Goal: Task Accomplishment & Management: Manage account settings

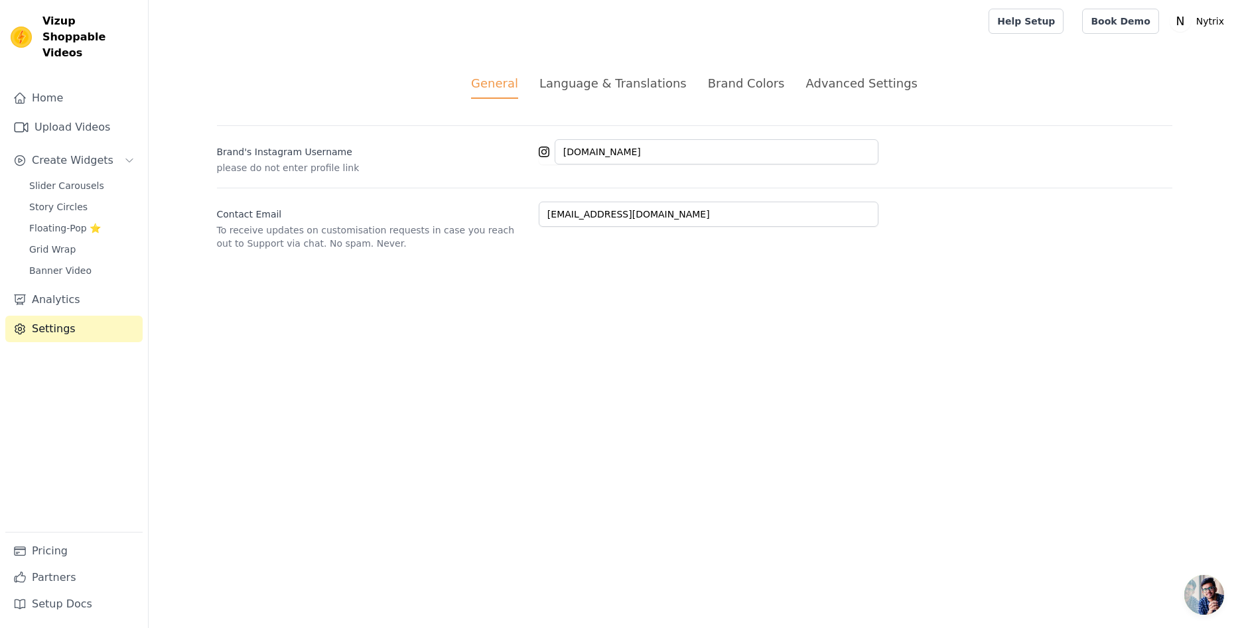
click at [664, 84] on div "Language & Translations" at bounding box center [612, 83] width 147 height 18
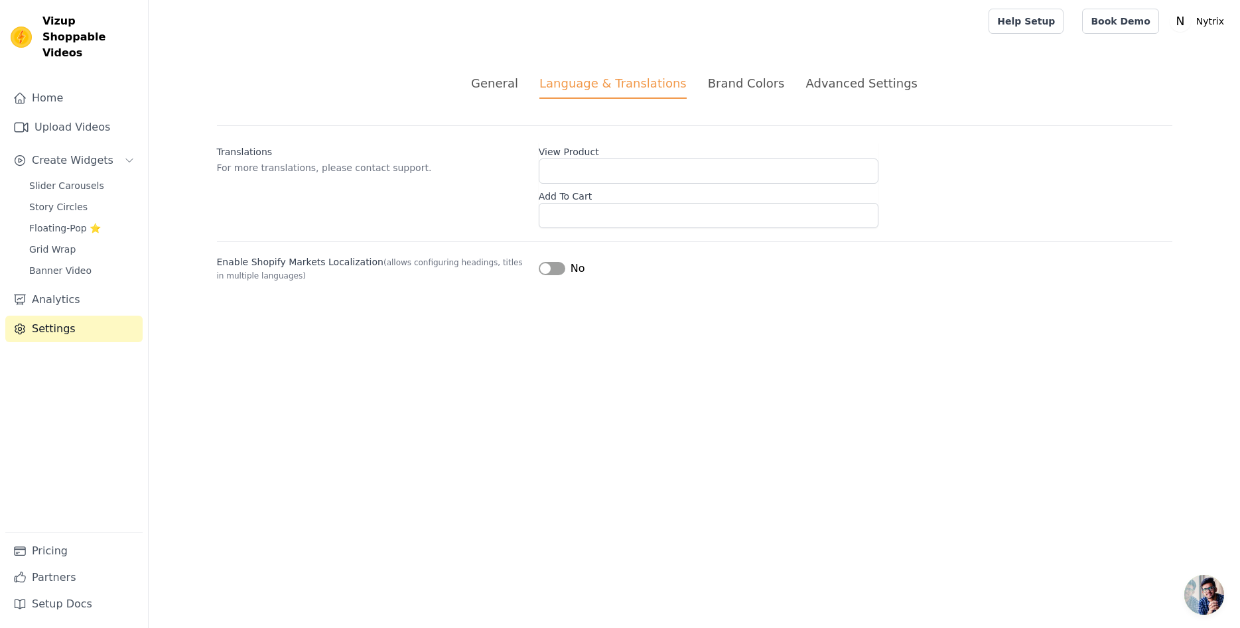
click at [760, 83] on div "Brand Colors" at bounding box center [746, 83] width 77 height 18
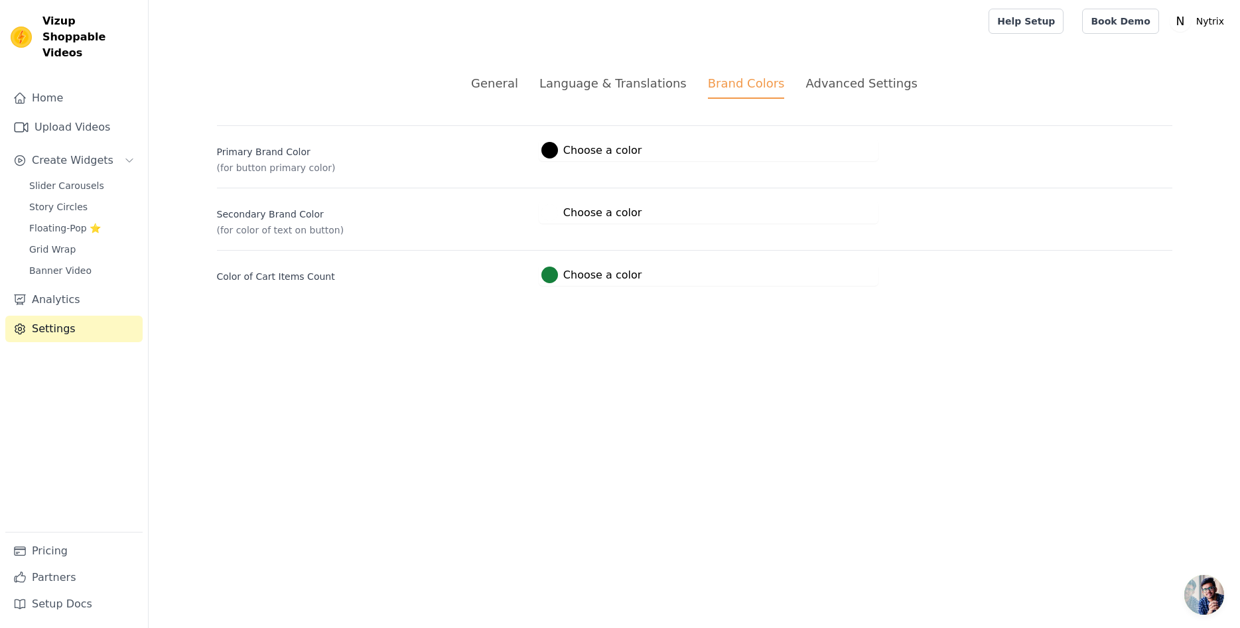
click at [670, 86] on div "Language & Translations" at bounding box center [612, 83] width 147 height 18
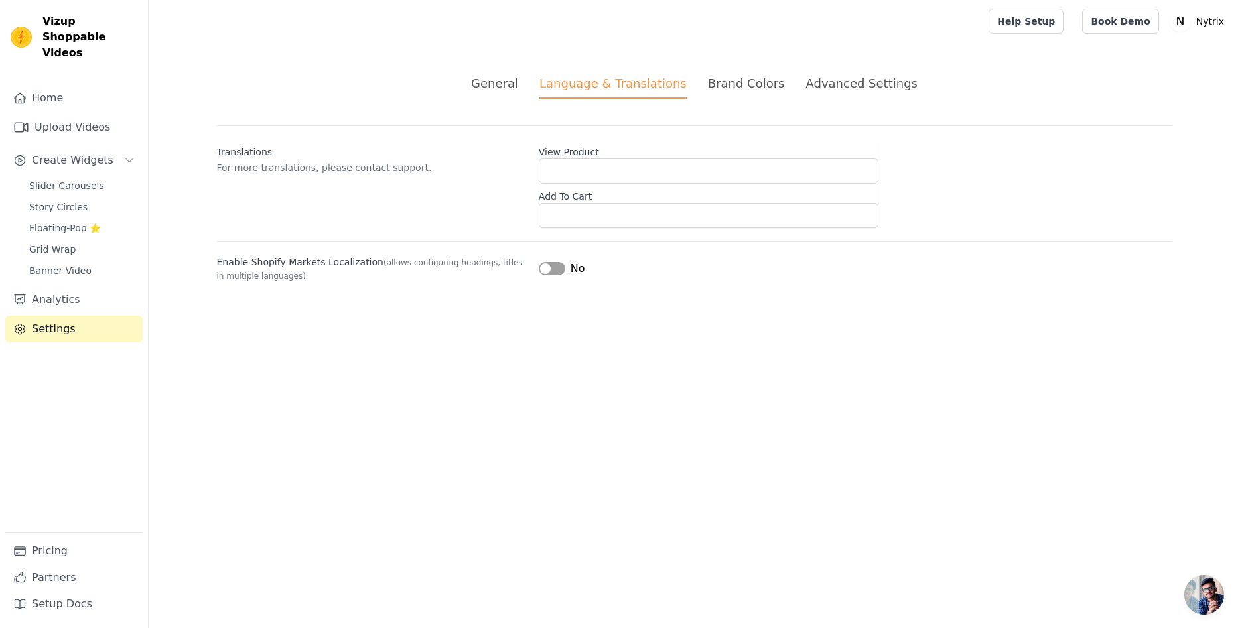
click at [549, 271] on button "Label" at bounding box center [552, 268] width 27 height 13
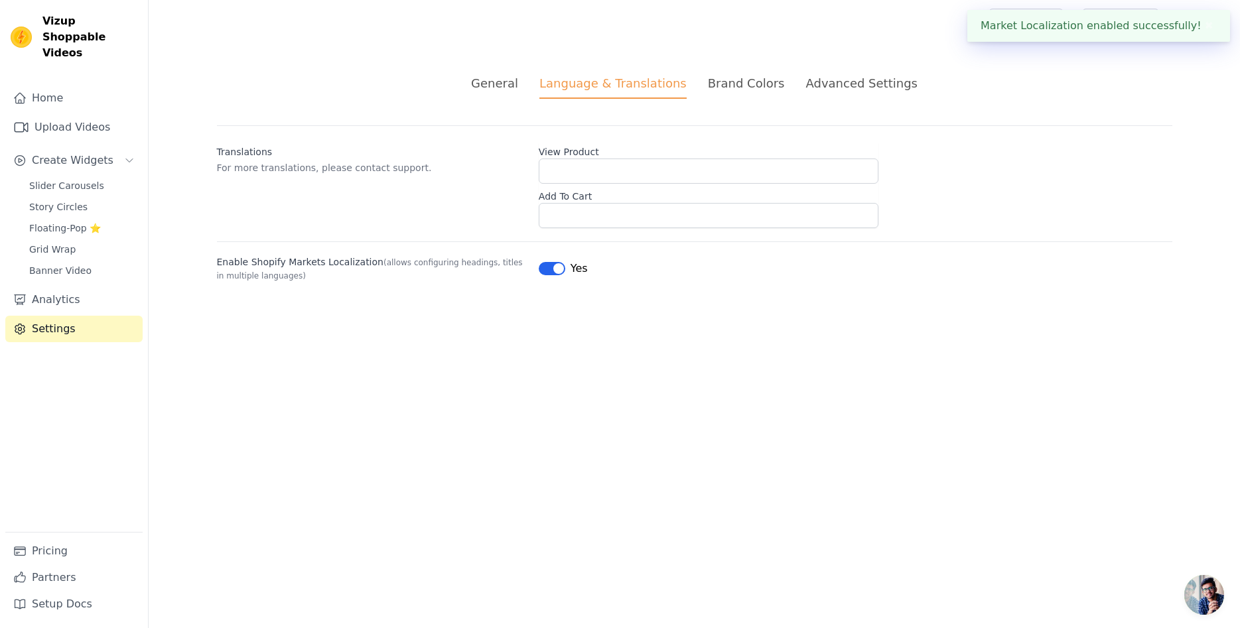
click at [826, 92] on li "Advanced Settings" at bounding box center [860, 86] width 111 height 25
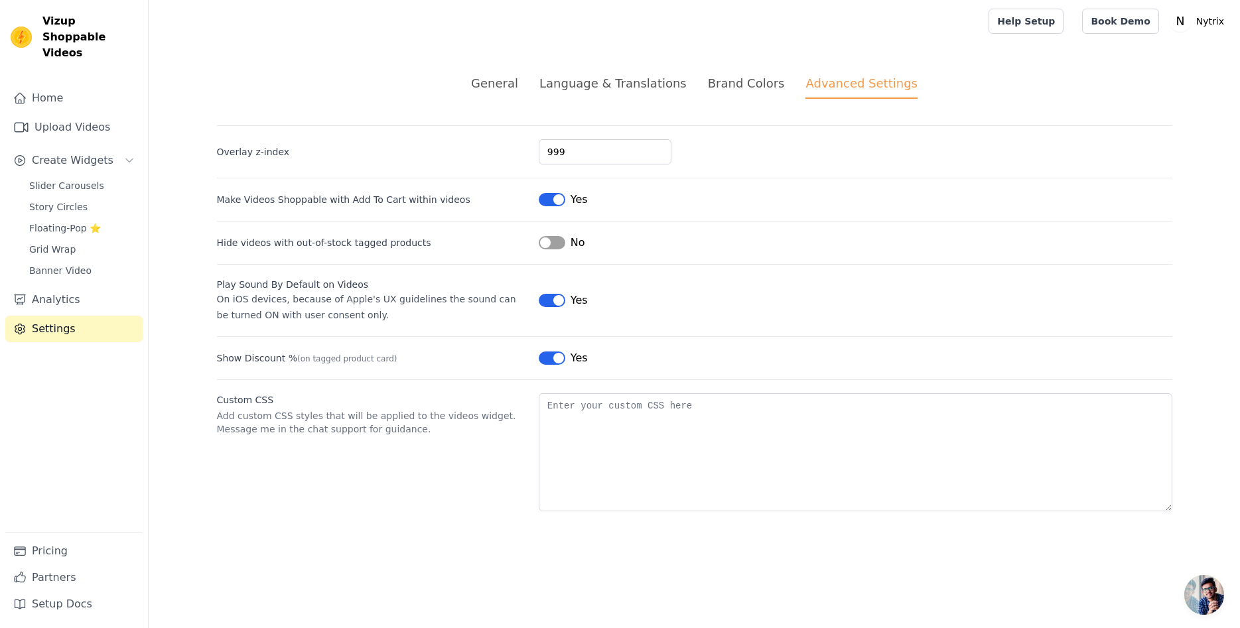
click at [547, 244] on button "Label" at bounding box center [552, 242] width 27 height 13
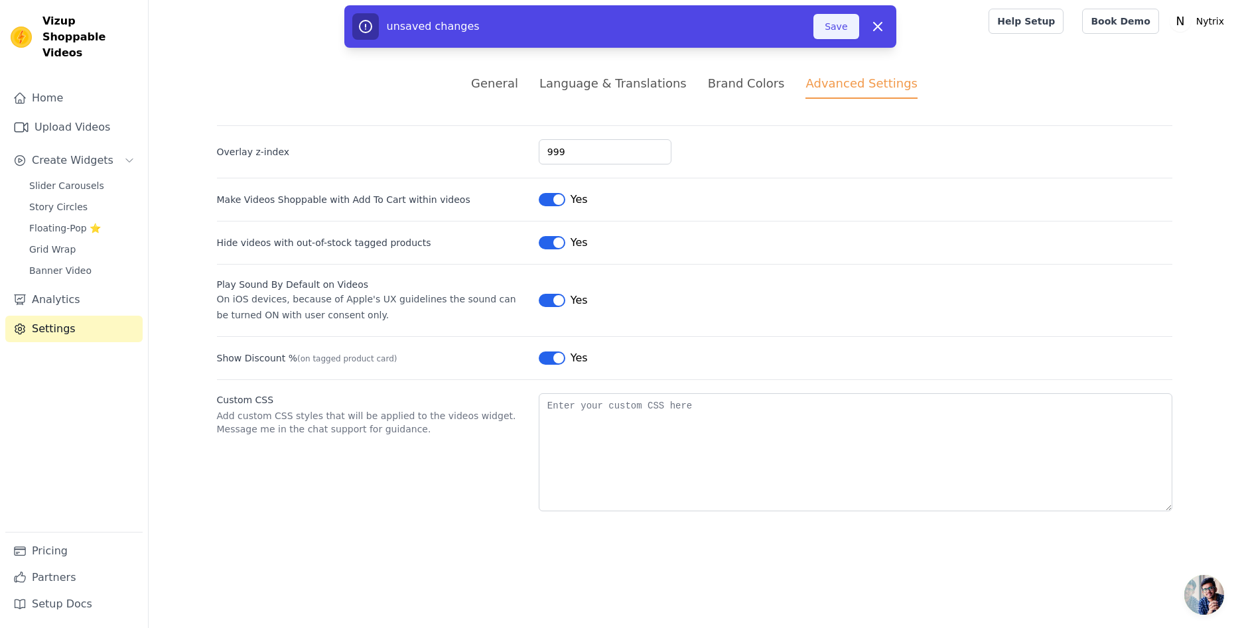
click at [851, 25] on button "Save" at bounding box center [835, 26] width 45 height 25
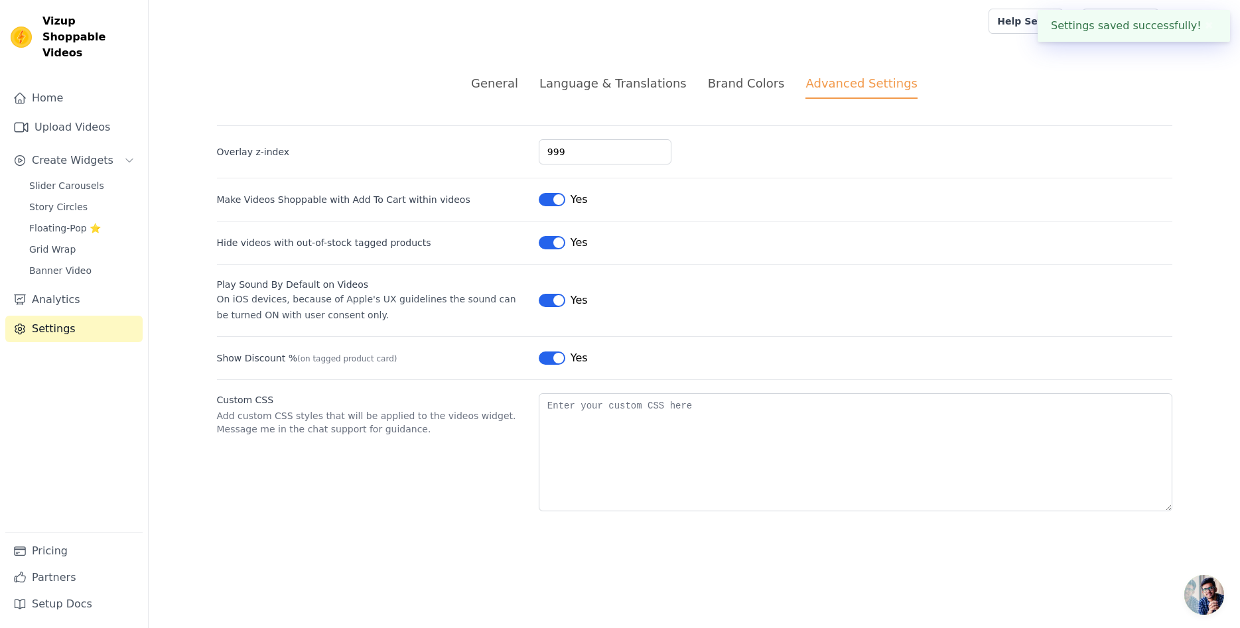
click at [518, 86] on div "General" at bounding box center [494, 83] width 47 height 18
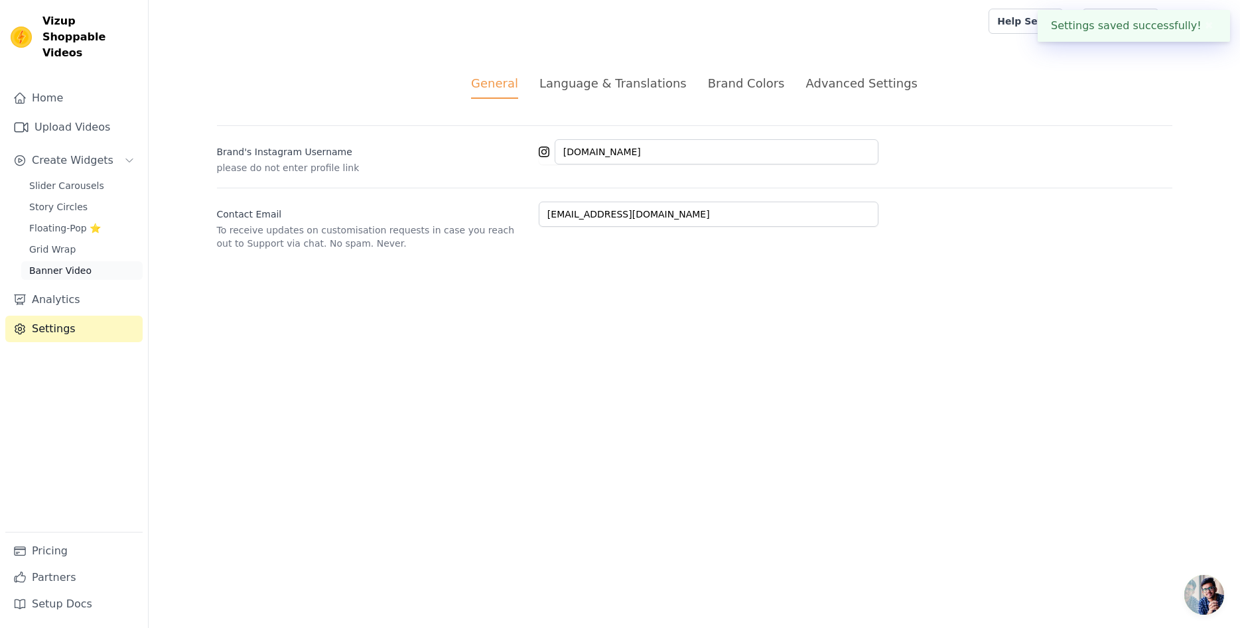
click at [102, 261] on link "Banner Video" at bounding box center [81, 270] width 121 height 19
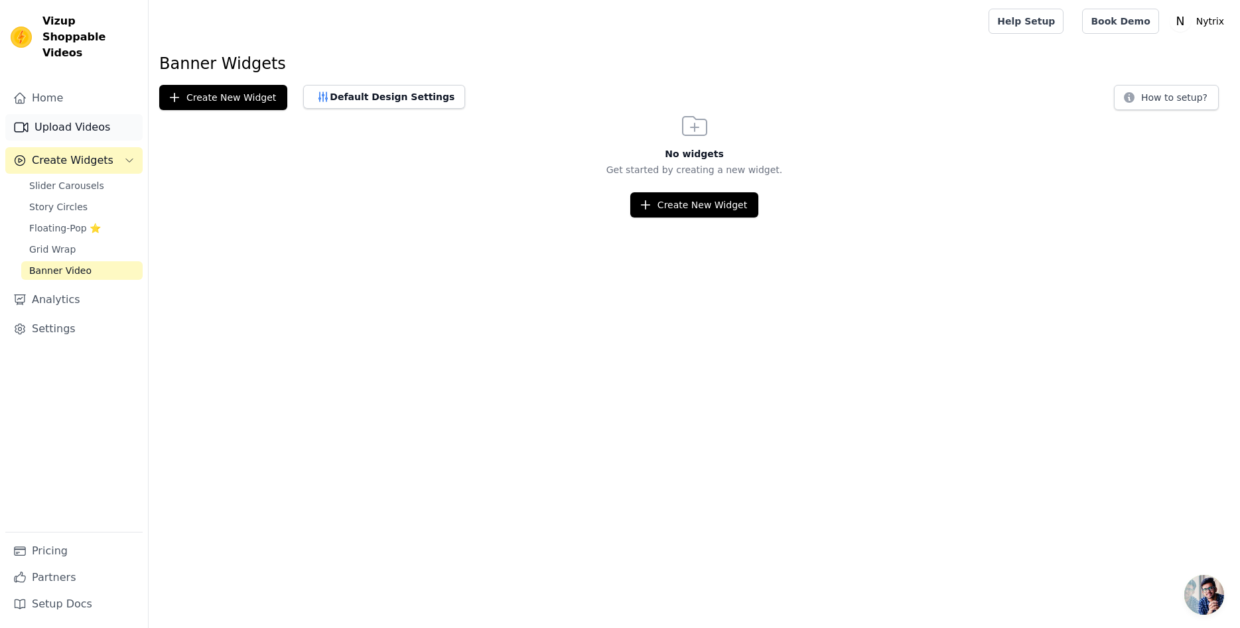
click at [67, 119] on link "Upload Videos" at bounding box center [73, 127] width 137 height 27
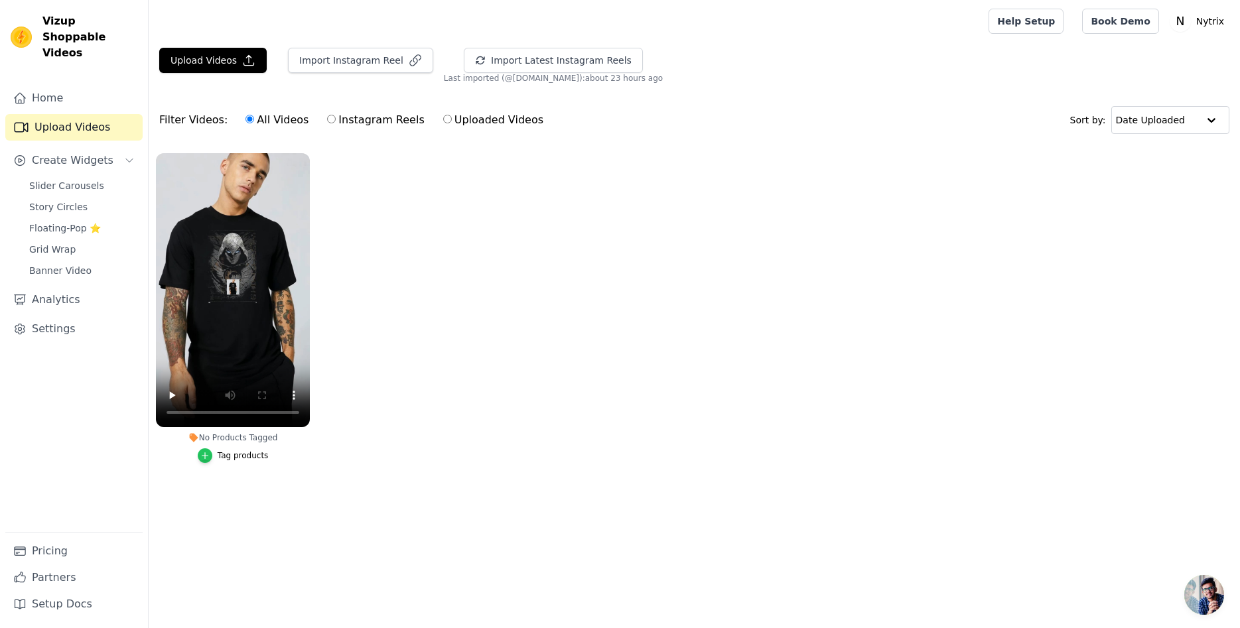
click at [210, 456] on icon "button" at bounding box center [204, 455] width 9 height 9
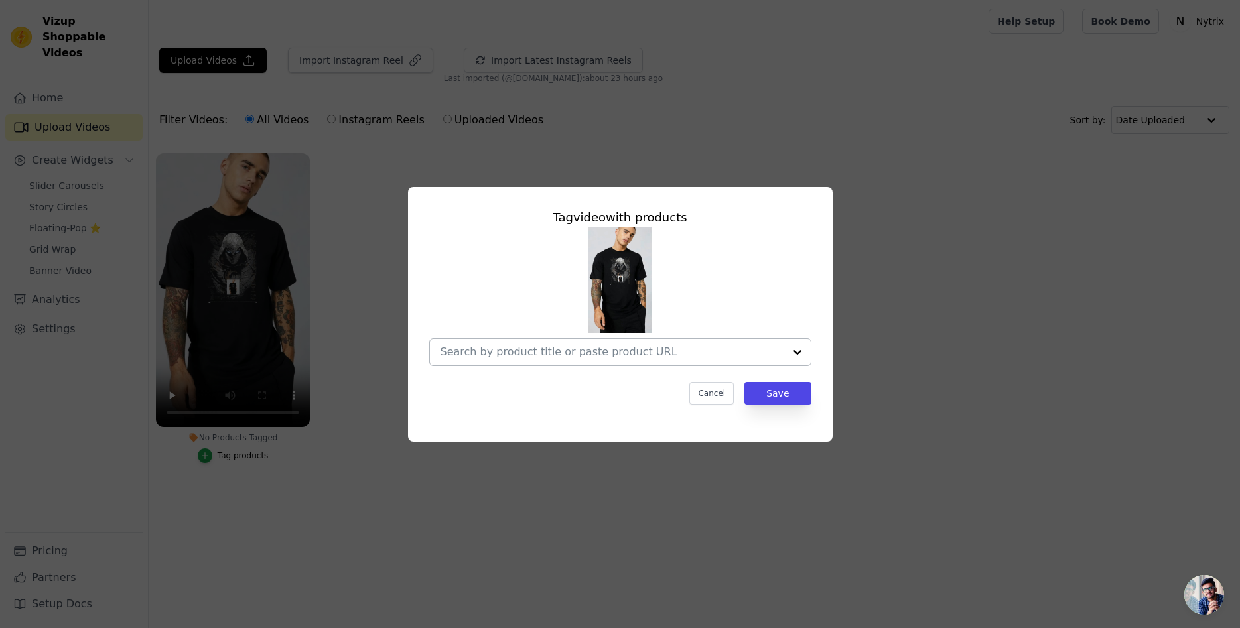
click at [647, 354] on input "No Products Tagged Tag video with products Cancel Save Tag products" at bounding box center [613, 352] width 344 height 13
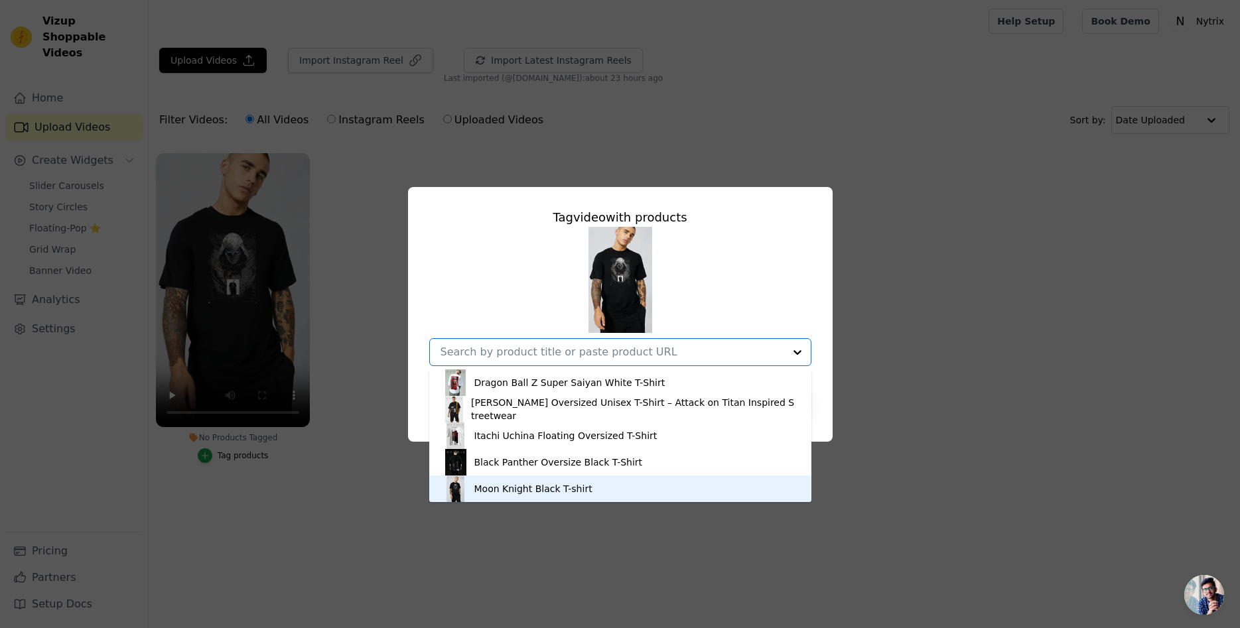
click at [514, 491] on div "Moon Knight Black T-shirt" at bounding box center [533, 488] width 118 height 13
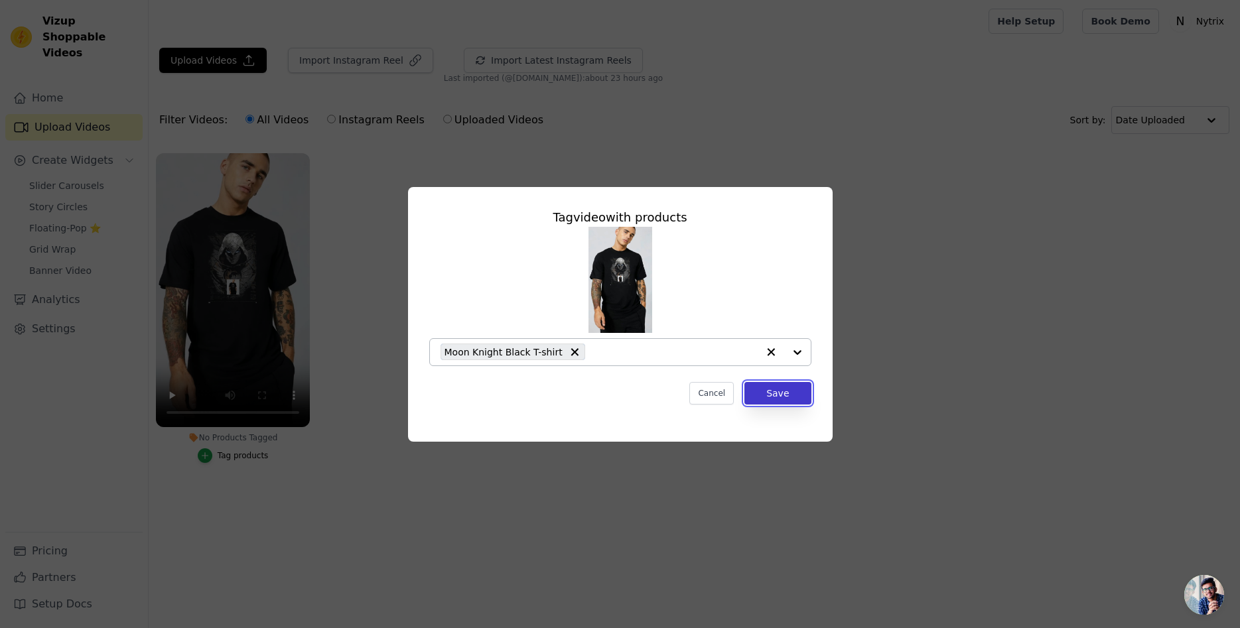
click at [774, 395] on button "Save" at bounding box center [777, 393] width 66 height 23
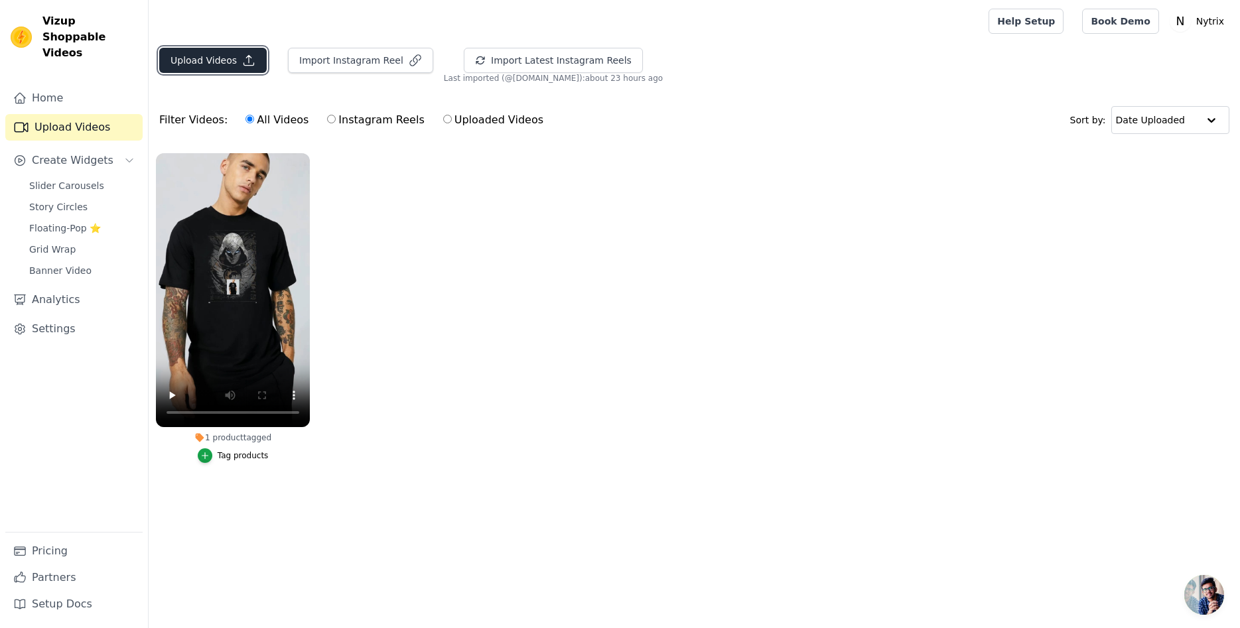
click at [224, 62] on button "Upload Videos" at bounding box center [212, 60] width 107 height 25
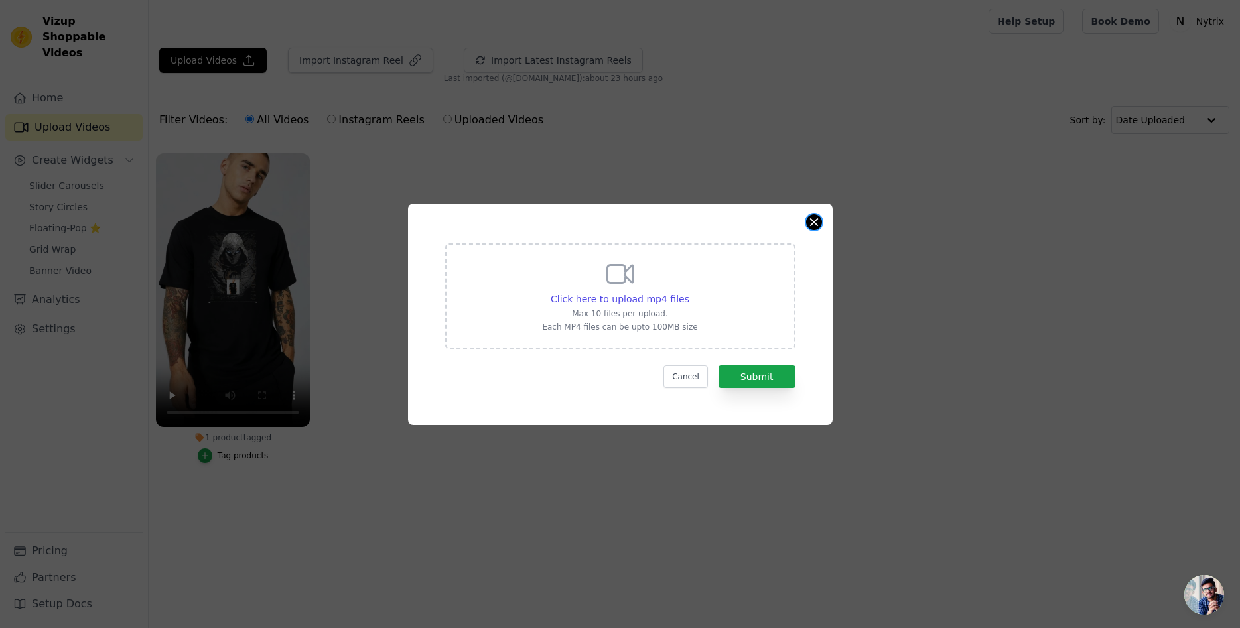
click at [812, 222] on button "Close modal" at bounding box center [814, 222] width 16 height 16
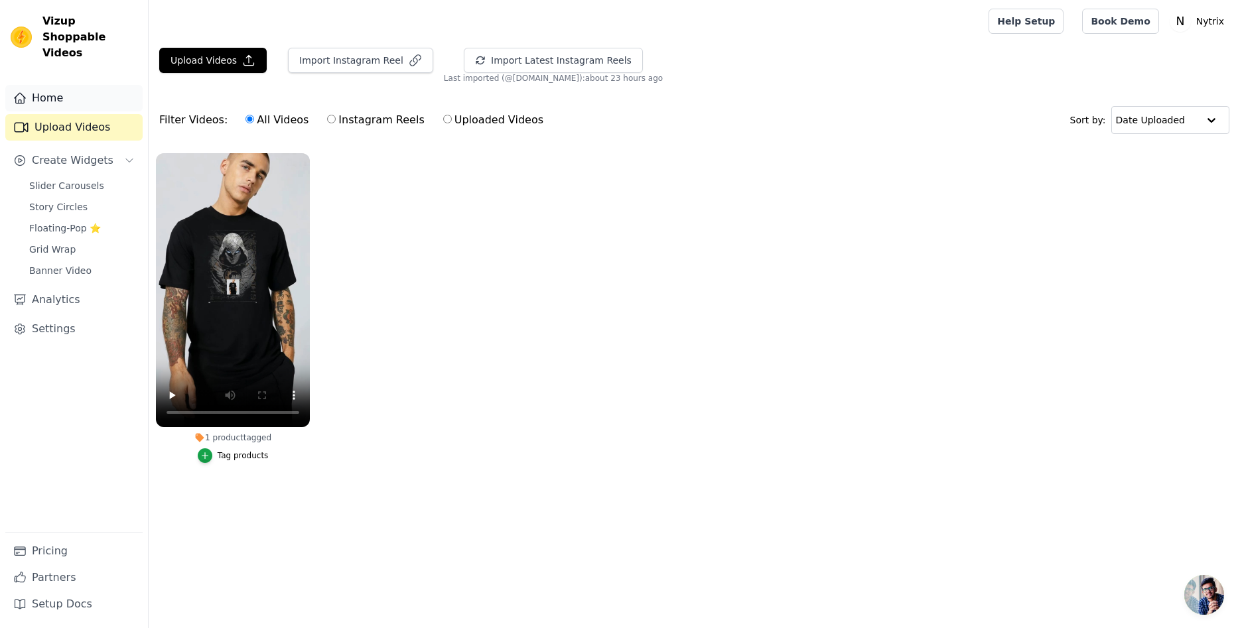
click at [37, 86] on link "Home" at bounding box center [73, 98] width 137 height 27
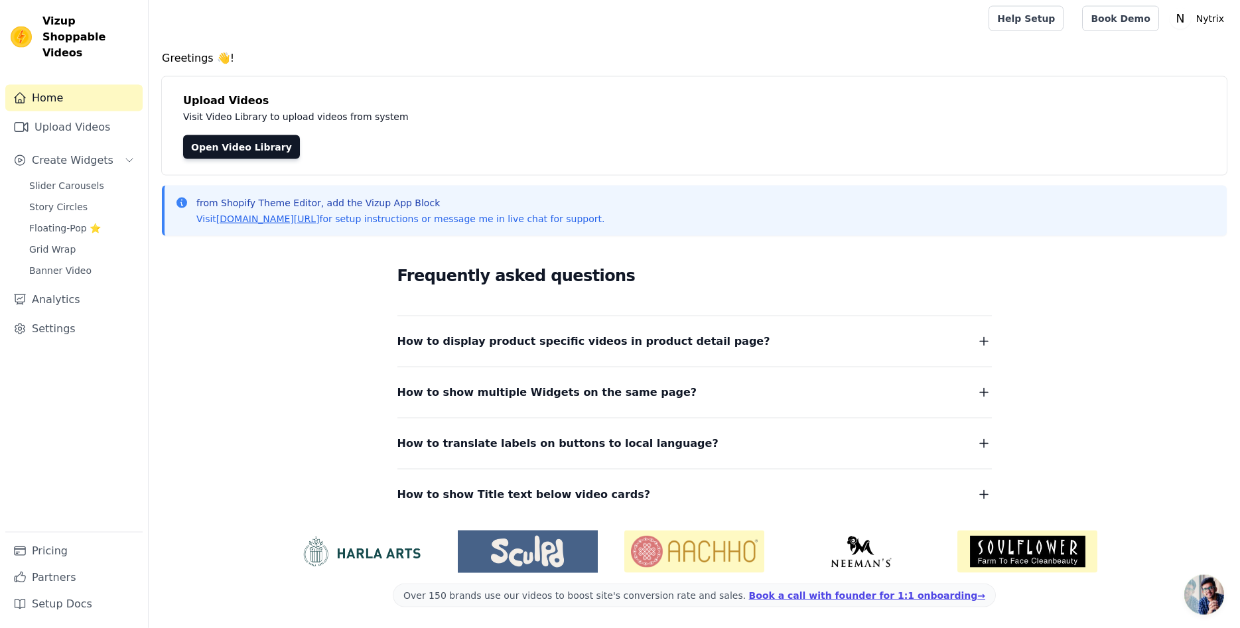
scroll to position [3, 0]
click at [52, 316] on link "Settings" at bounding box center [73, 329] width 137 height 27
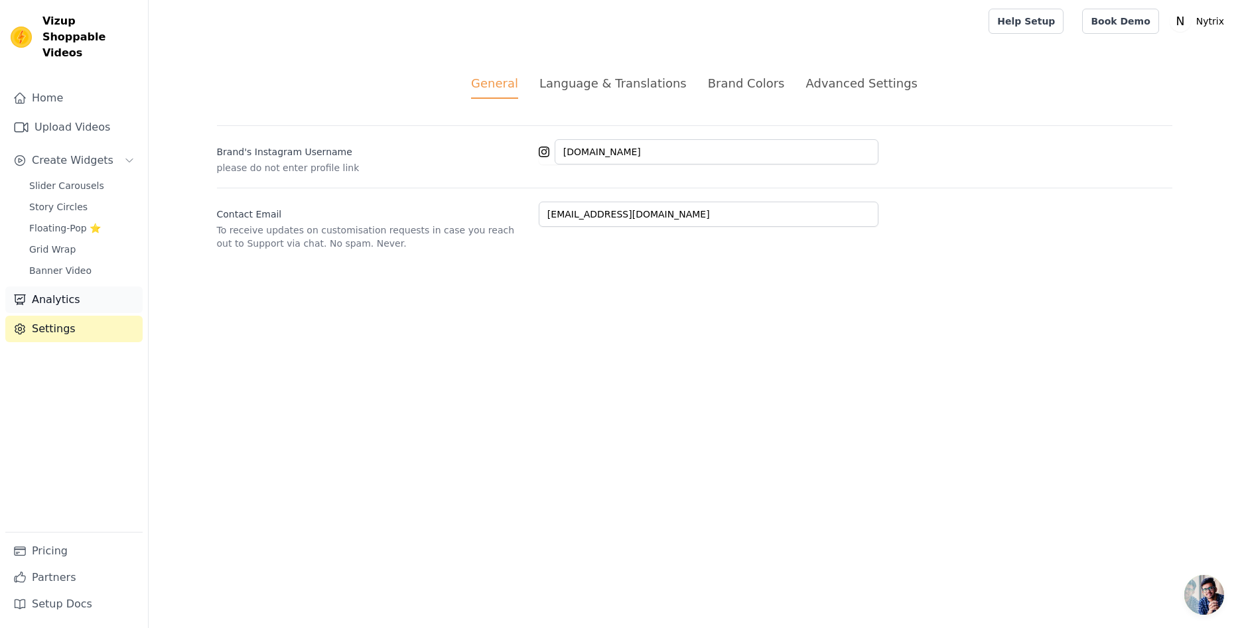
click at [59, 287] on link "Analytics" at bounding box center [73, 300] width 137 height 27
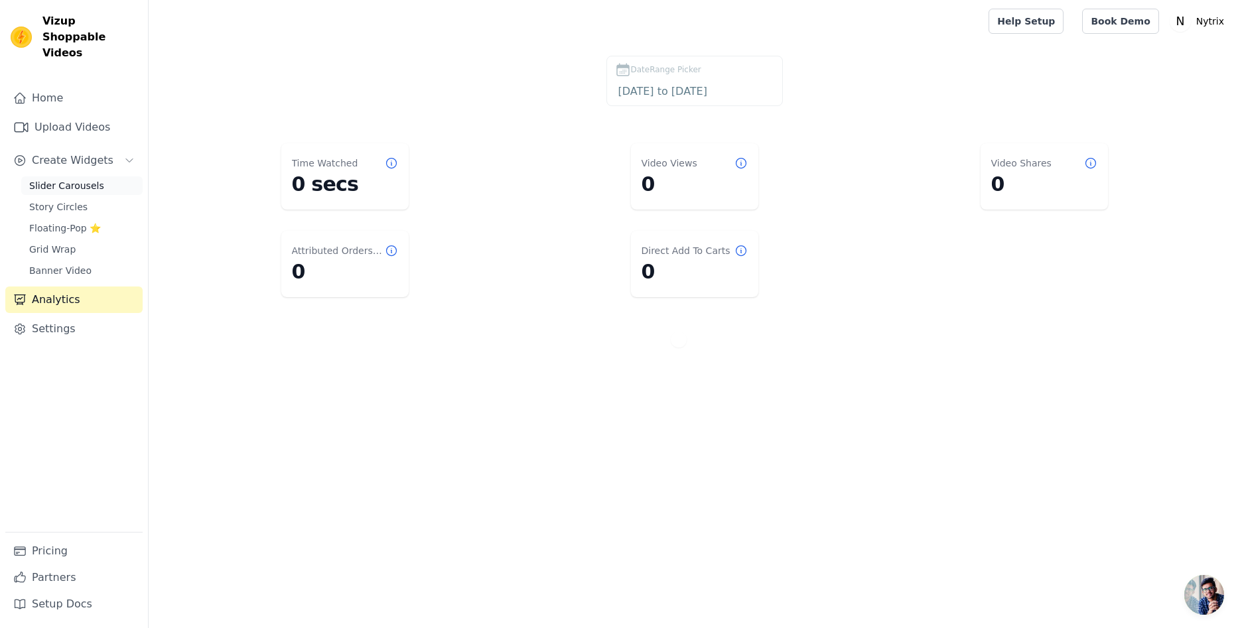
click at [42, 179] on span "Slider Carousels" at bounding box center [66, 185] width 75 height 13
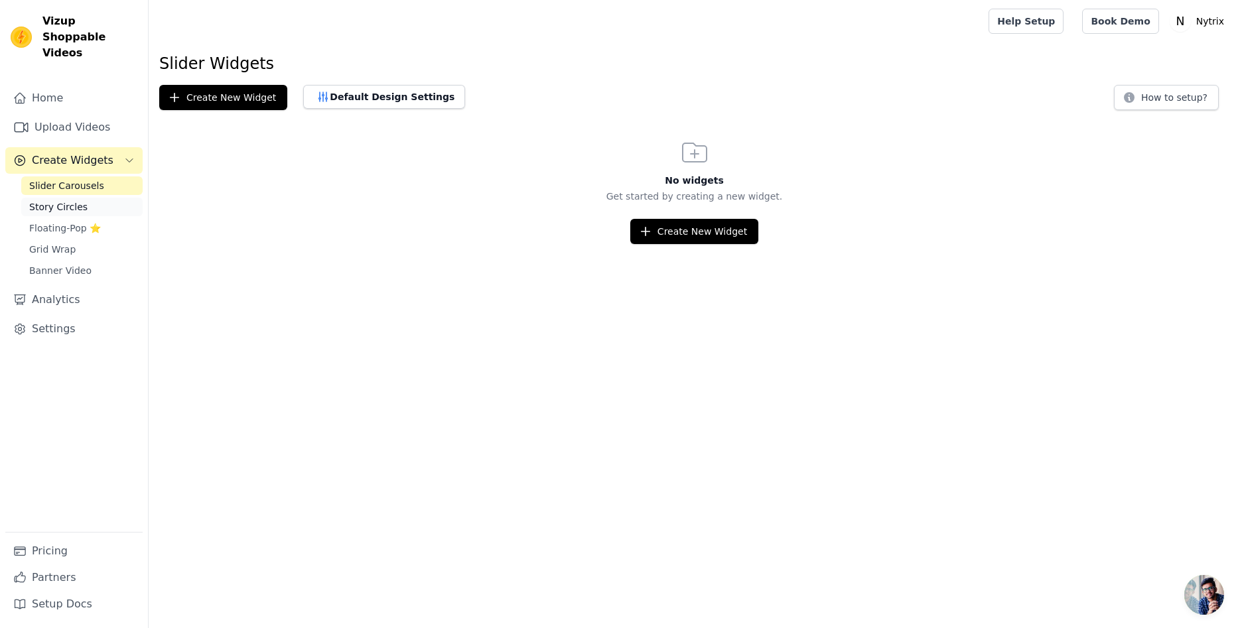
click at [47, 200] on span "Story Circles" at bounding box center [58, 206] width 58 height 13
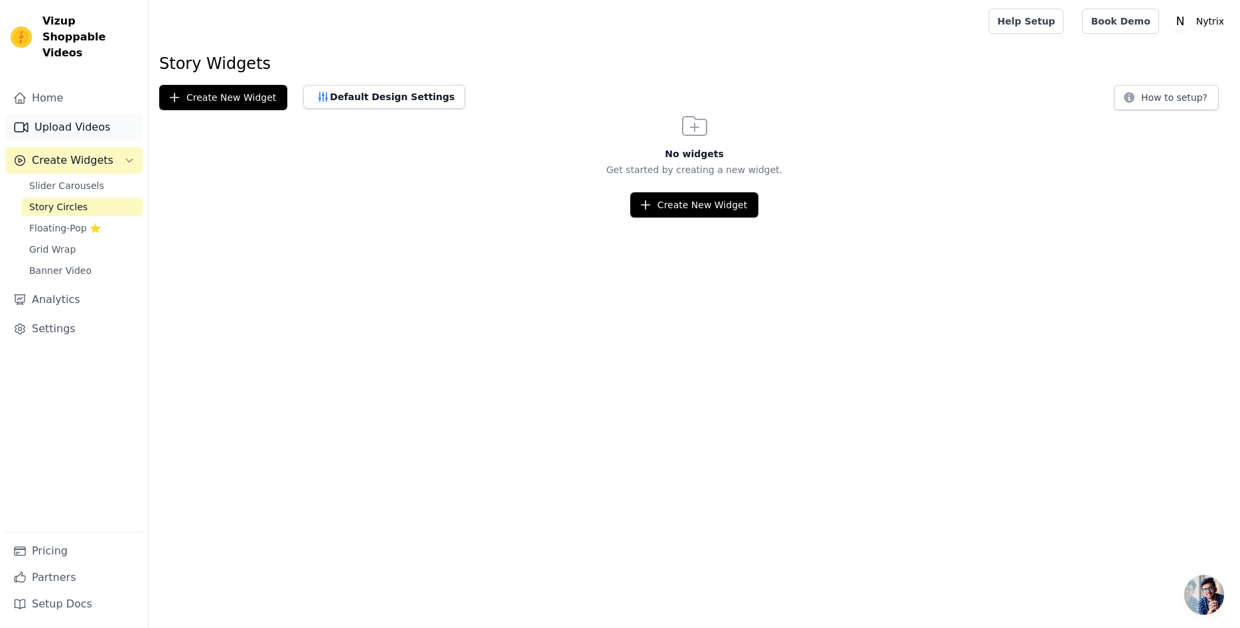
click at [51, 114] on link "Upload Videos" at bounding box center [73, 127] width 137 height 27
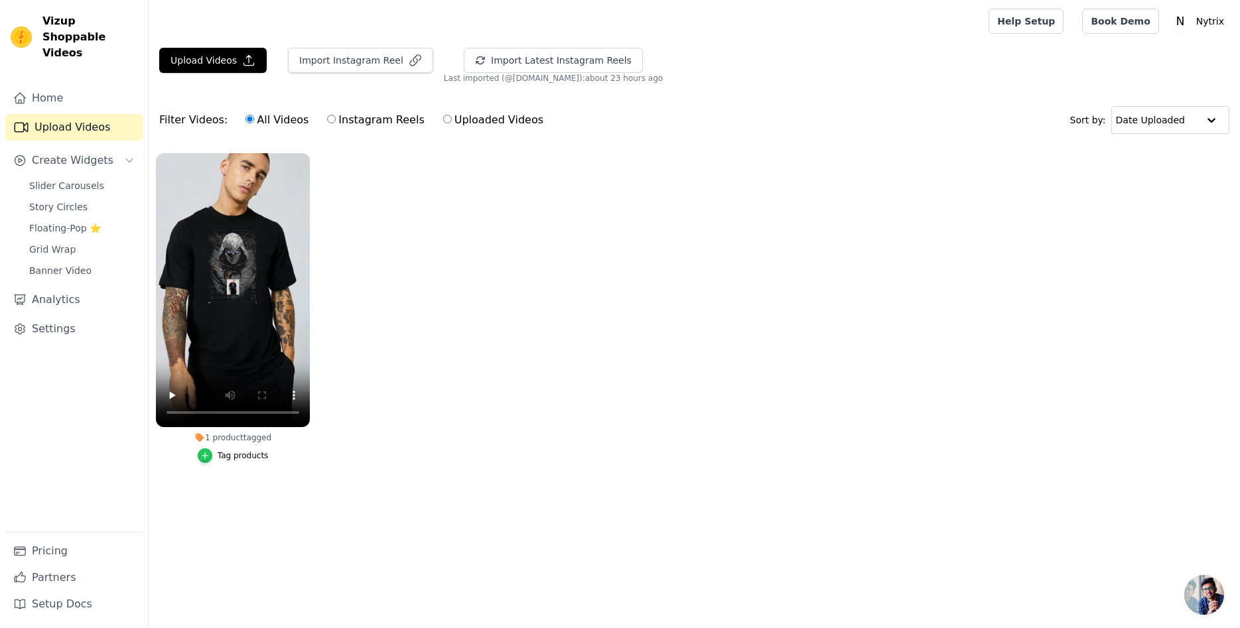
click at [212, 454] on div "button" at bounding box center [205, 455] width 15 height 15
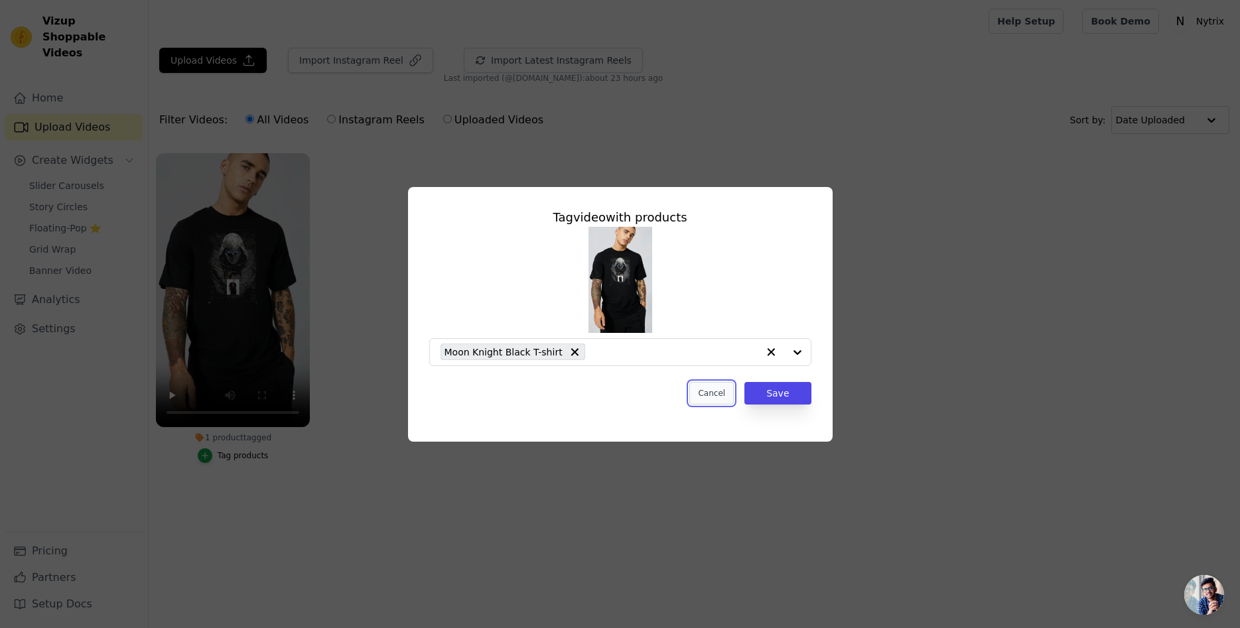
click at [715, 399] on button "Cancel" at bounding box center [711, 393] width 44 height 23
